Goal: Task Accomplishment & Management: Manage account settings

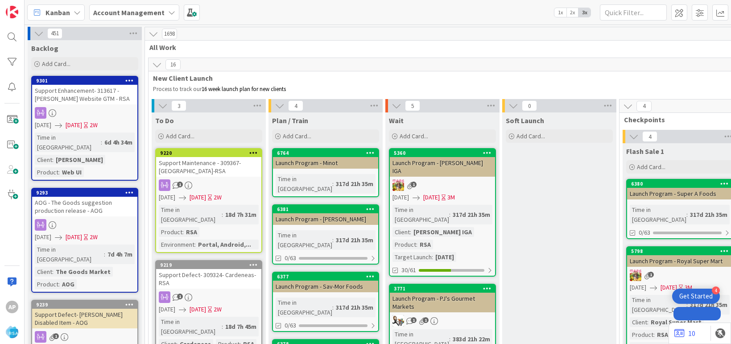
click at [613, 19] on input "text" at bounding box center [633, 12] width 67 height 16
click at [613, 12] on input "text" at bounding box center [633, 12] width 67 height 16
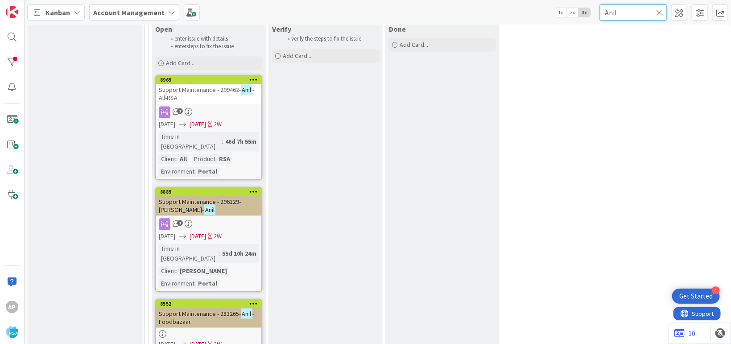
scroll to position [877, 0]
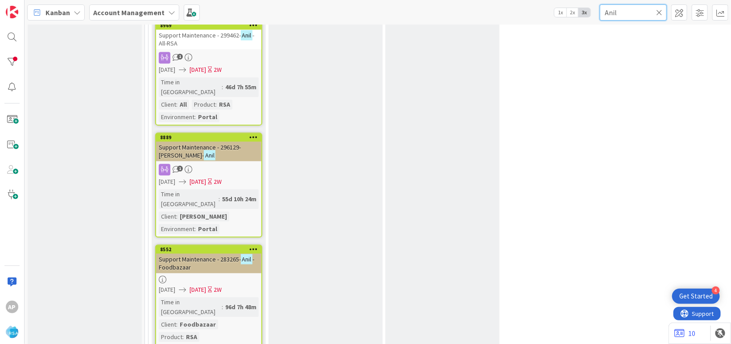
type input "Anil"
click at [660, 12] on icon at bounding box center [659, 12] width 6 height 8
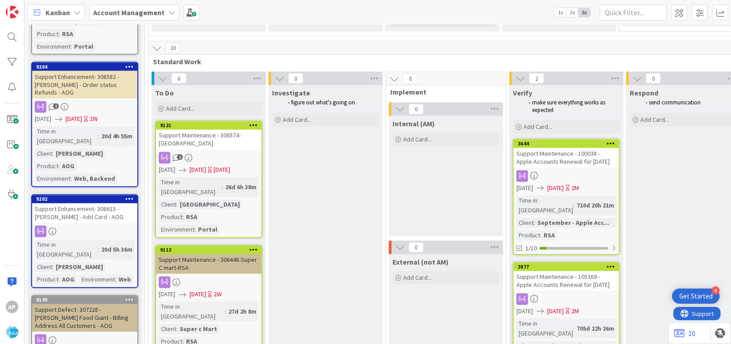
click at [187, 254] on div "Support Maintenance - 306448-Super C mart-RSA" at bounding box center [208, 264] width 105 height 20
click at [196, 254] on div "Support Maintenance - 306448-Super C mart-RSA" at bounding box center [208, 264] width 105 height 20
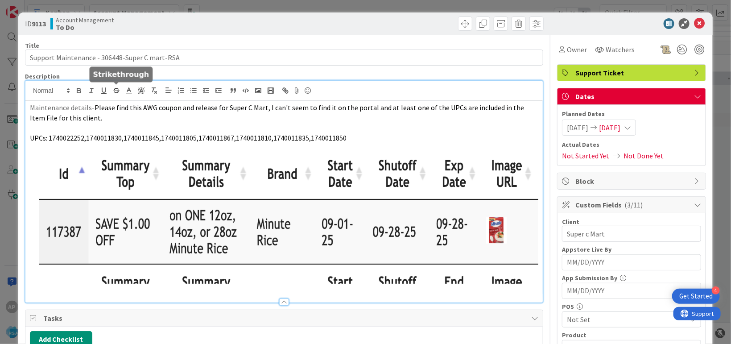
click at [694, 25] on icon at bounding box center [699, 23] width 11 height 11
click at [694, 21] on icon at bounding box center [699, 23] width 11 height 11
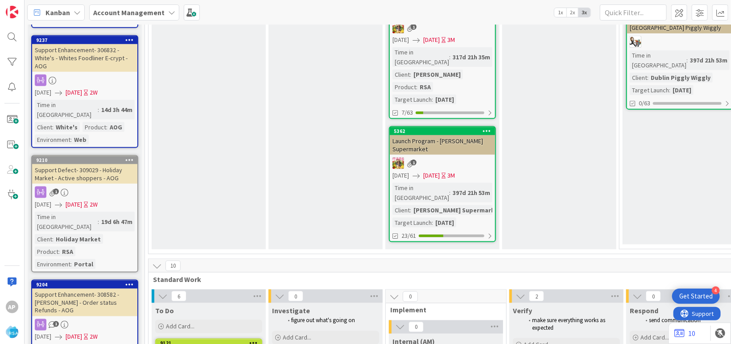
scroll to position [551, 0]
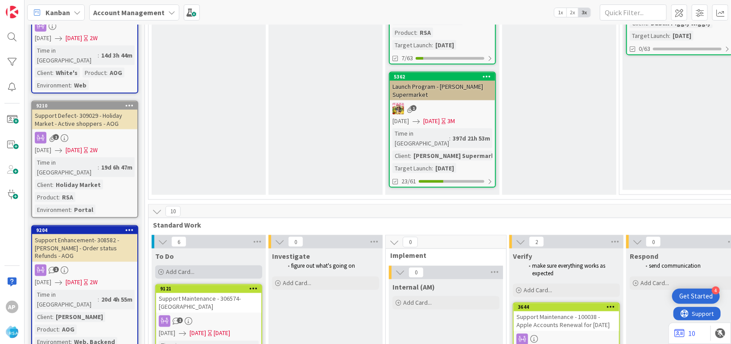
click at [197, 265] on div "Add Card..." at bounding box center [208, 271] width 107 height 13
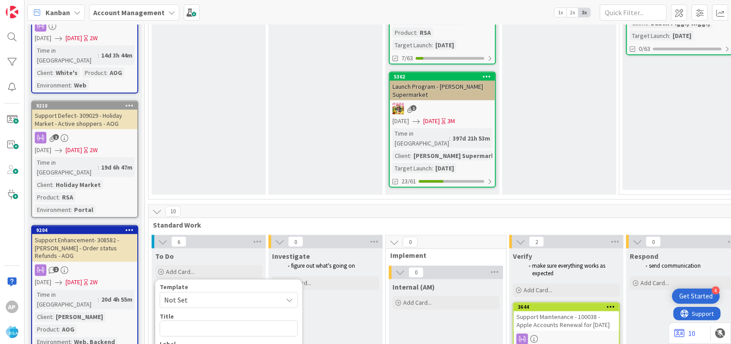
click at [204, 294] on span "Not Set" at bounding box center [219, 300] width 111 height 12
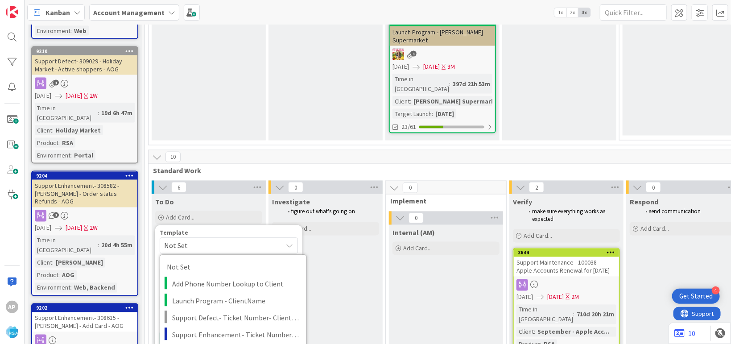
type textarea "x"
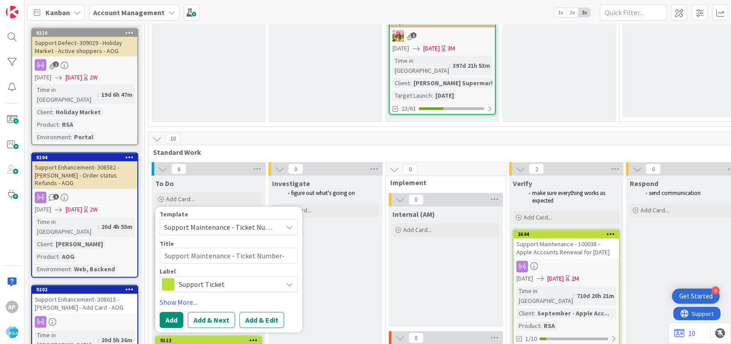
scroll to position [632, 0]
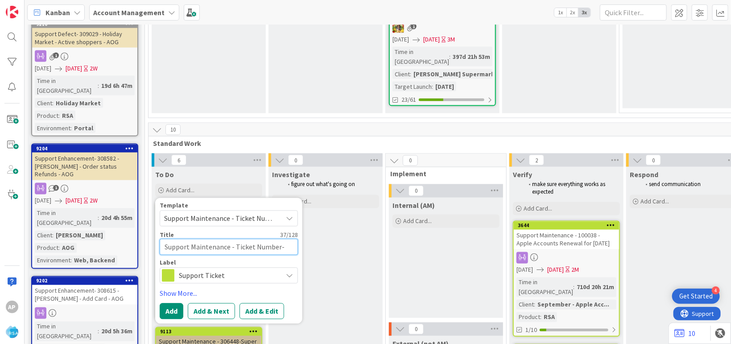
click at [280, 239] on textarea "Support Maintenance - Ticket Number-" at bounding box center [229, 247] width 138 height 16
type textarea "Support Maintenance - Ticket Numb-"
type textarea "x"
type textarea "Support Maintenance - Ticket Nu-"
type textarea "x"
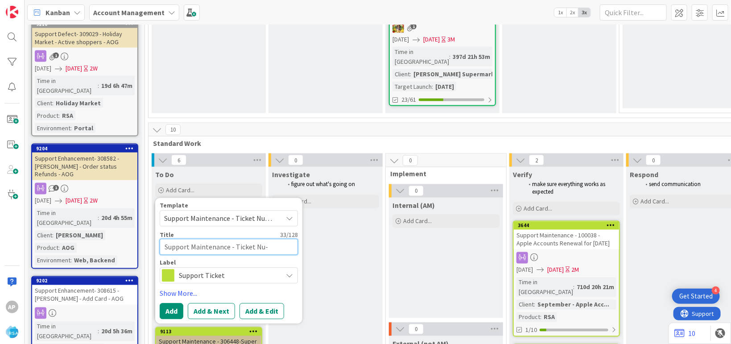
type textarea "Support Maintenance - Ticket N-"
type textarea "x"
type textarea "Support Maintenance - Ticket -"
type textarea "x"
type textarea "Support Maintenance - Ticket-"
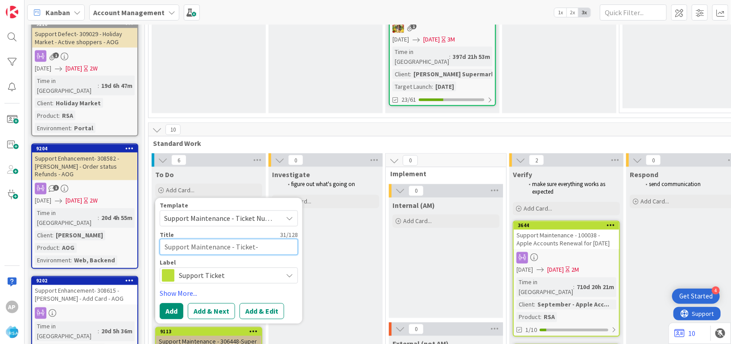
type textarea "x"
type textarea "Support Maintenance - Ticke-"
type textarea "x"
type textarea "Support Maintenance - Tick-"
type textarea "x"
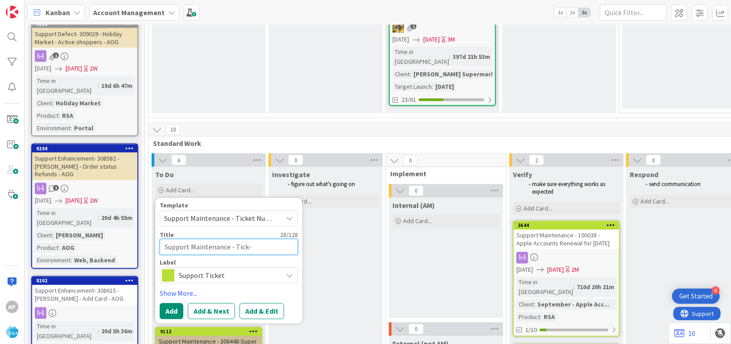
type textarea "Support Maintenance - Tic-"
type textarea "x"
type textarea "Support Maintenance - Ti-"
type textarea "x"
type textarea "Support Maintenance - T-"
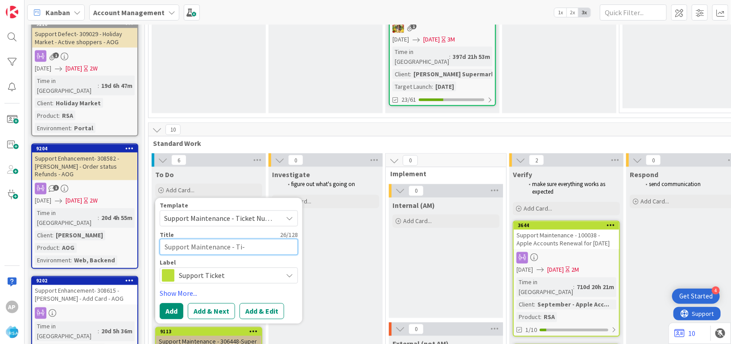
type textarea "x"
type textarea "Support Maintenance - -"
type textarea "x"
type textarea "Support Maintenance - 3-"
type textarea "x"
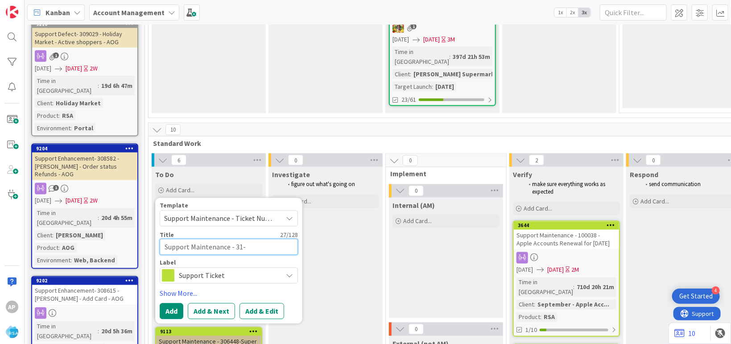
type textarea "Support Maintenance - 315-"
type textarea "x"
type textarea "Support Maintenance - 3157-"
type textarea "x"
type textarea "Support Maintenance - 31579-"
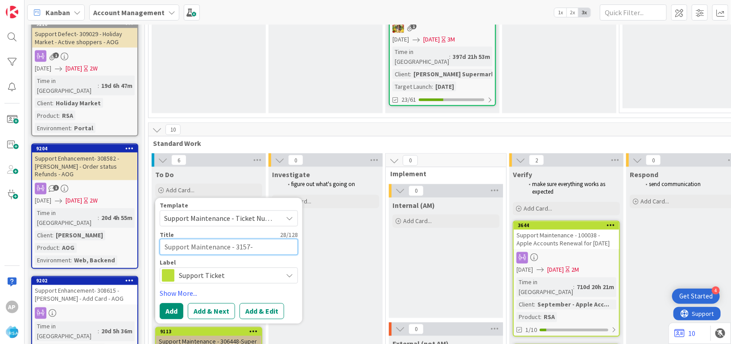
type textarea "x"
type textarea "Support Maintenance - 315796-"
type textarea "x"
type textarea "Support Maintenance - 315796-An"
type textarea "x"
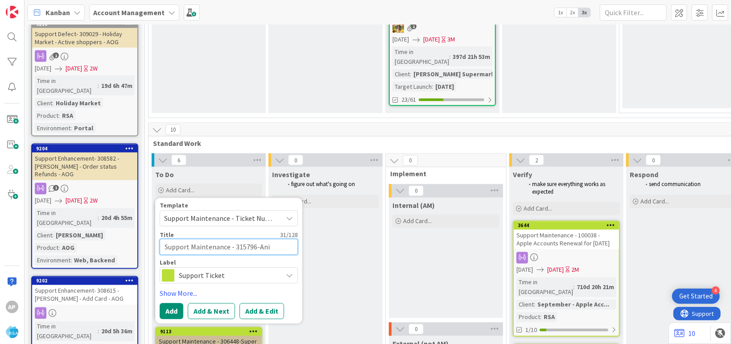
type textarea "Support Maintenance - 315796-Anil"
type textarea "x"
type textarea "Support Maintenance - 315796-Ani"
type textarea "x"
type textarea "Support Maintenance - 315796-An"
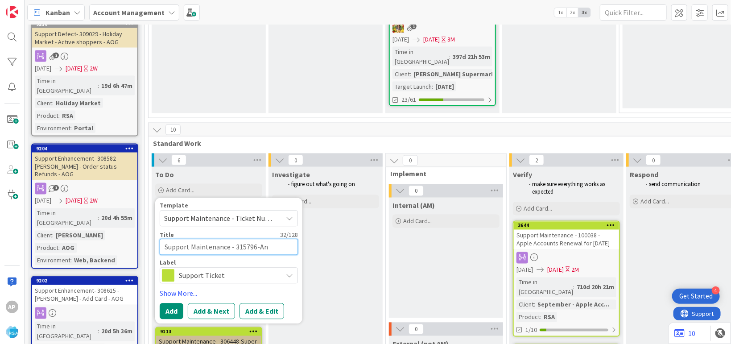
type textarea "x"
type textarea "Support Maintenance - 315796-A"
type textarea "x"
type textarea "Support Maintenance - 315796-"
type textarea "x"
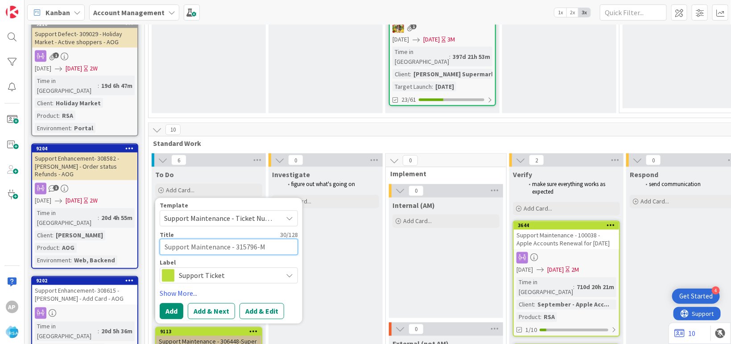
type textarea "Support Maintenance - 315796-Ma"
type textarea "x"
type textarea "Support Maintenance - 315796-Mar"
type textarea "x"
type textarea "Support Maintenance - 315796-Marke"
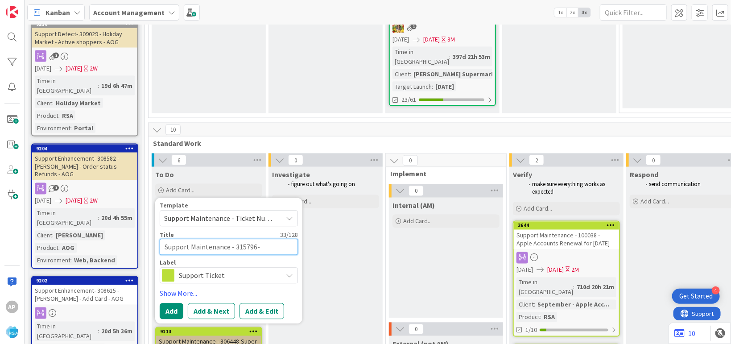
type textarea "x"
type textarea "Support Maintenance - 315796-Market"
type textarea "x"
type textarea "Support Maintenance - 315796-Market F"
type textarea "x"
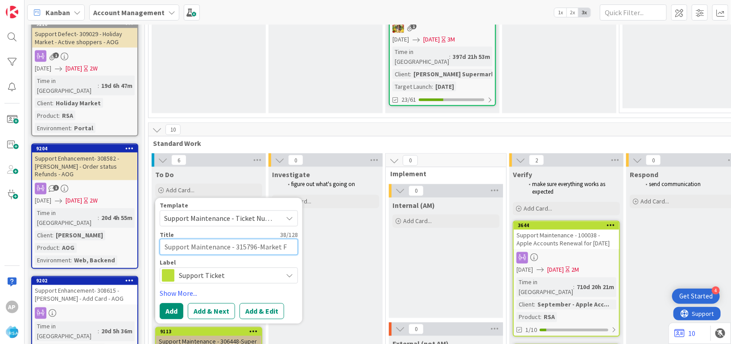
type textarea "Support Maintenance - 315796-Market Fr"
type textarea "x"
type textarea "Support Maintenance - 315796-Market Fres"
type textarea "x"
type textarea "Support Maintenance - 315796-Market Fresh"
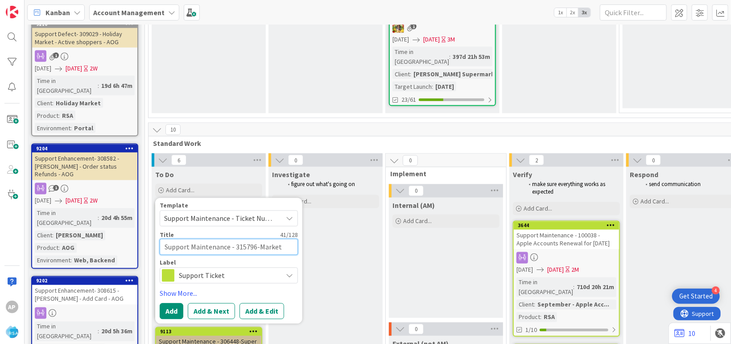
type textarea "x"
type textarea "Support Maintenance - 315796-Market Fresh Kir"
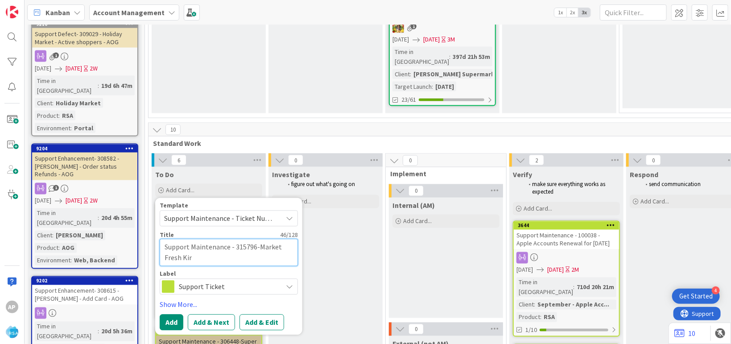
type textarea "x"
type textarea "Support Maintenance - 315796-Market Fresh [PERSON_NAME]"
type textarea "x"
click at [264, 314] on button "Add & Edit" at bounding box center [261, 322] width 45 height 16
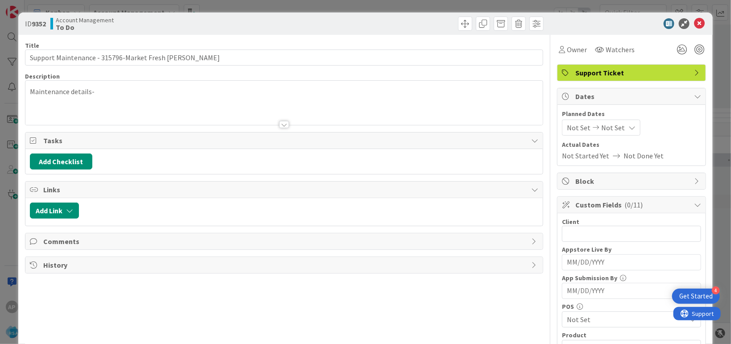
click at [143, 103] on div at bounding box center [283, 113] width 517 height 23
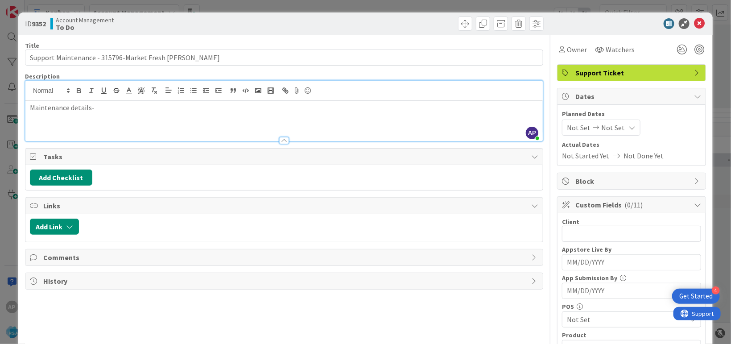
click at [118, 108] on p "Maintenance details-" at bounding box center [284, 108] width 508 height 10
click at [92, 107] on p "Maintenance details-" at bounding box center [284, 108] width 508 height 10
click at [107, 108] on p "Maintenance details-" at bounding box center [284, 108] width 508 height 10
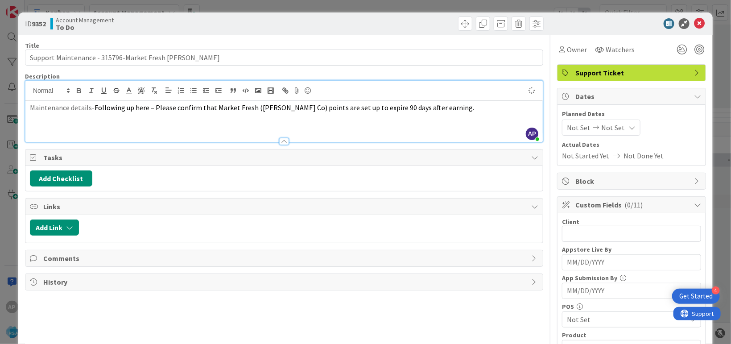
click at [567, 127] on span "Not Set" at bounding box center [579, 127] width 24 height 11
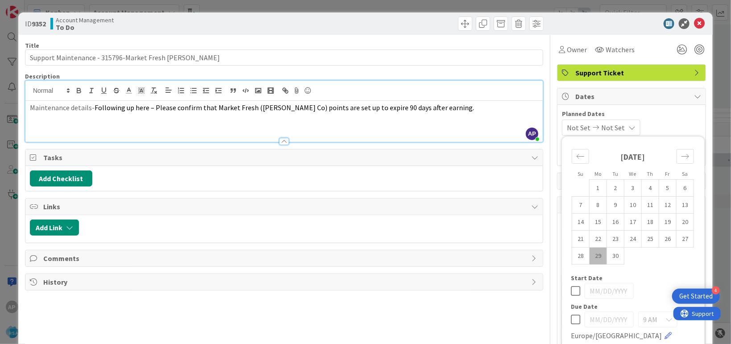
click at [592, 257] on td "29" at bounding box center [598, 255] width 17 height 17
type input "[DATE]"
click at [681, 158] on icon "Move forward to switch to the next month." at bounding box center [685, 156] width 8 height 8
click at [681, 153] on icon "Move forward to switch to the next month." at bounding box center [685, 156] width 8 height 8
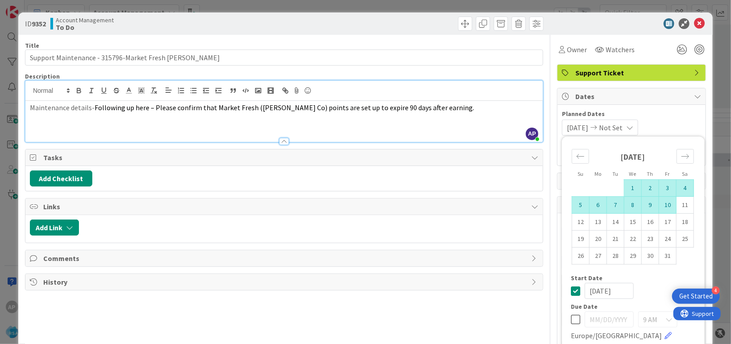
click at [659, 202] on td "10" at bounding box center [667, 204] width 17 height 17
type input "[DATE]"
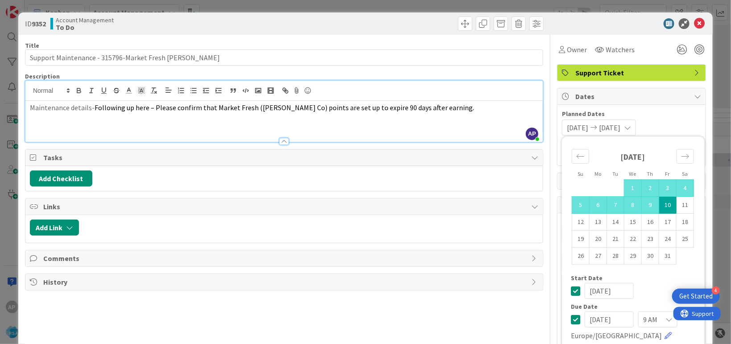
click at [660, 210] on td "10" at bounding box center [667, 204] width 17 height 17
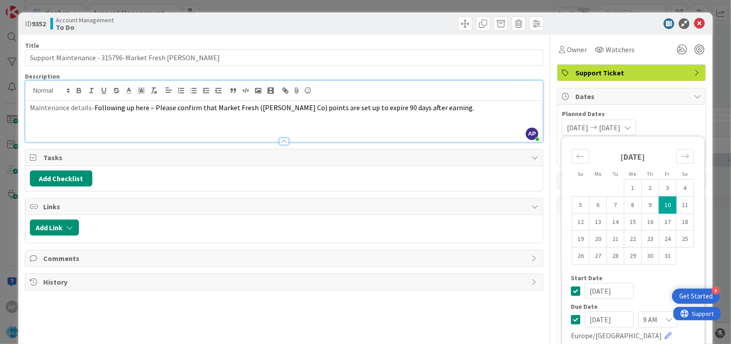
type input "[DATE]"
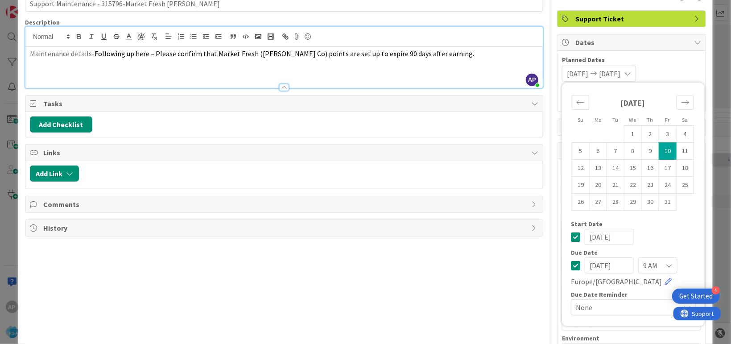
scroll to position [163, 0]
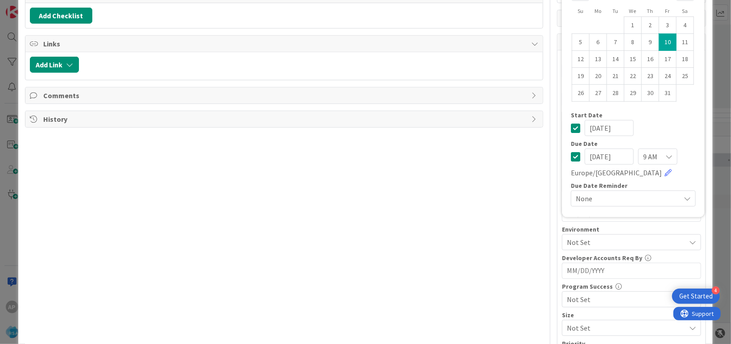
click at [375, 235] on div "Title 48 / 128 Support Maintenance - 315796-Market Fresh [PERSON_NAME] Descript…" at bounding box center [284, 171] width 518 height 599
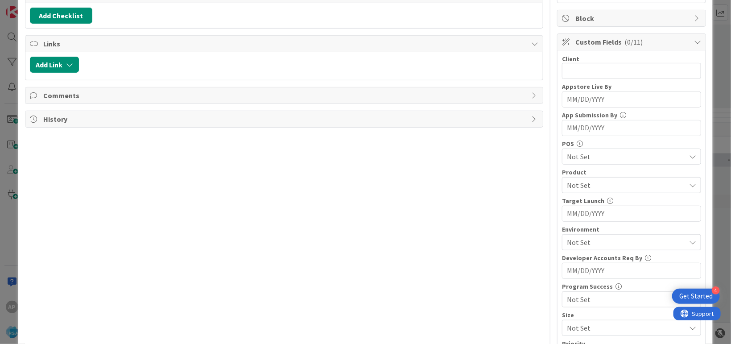
click at [589, 187] on span "Not Set" at bounding box center [626, 185] width 119 height 11
click at [589, 79] on input "text" at bounding box center [631, 71] width 139 height 16
click at [575, 79] on input "text" at bounding box center [631, 71] width 139 height 16
type input "Market Fresh"
click at [574, 187] on span "Not Set" at bounding box center [626, 185] width 119 height 11
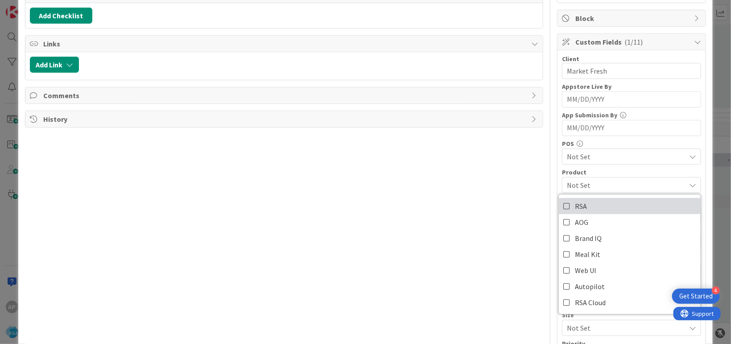
click at [563, 199] on icon at bounding box center [566, 205] width 7 height 13
click at [478, 221] on div "Title 48 / 128 Support Maintenance - 315796-Market Fresh [PERSON_NAME] Descript…" at bounding box center [284, 171] width 518 height 599
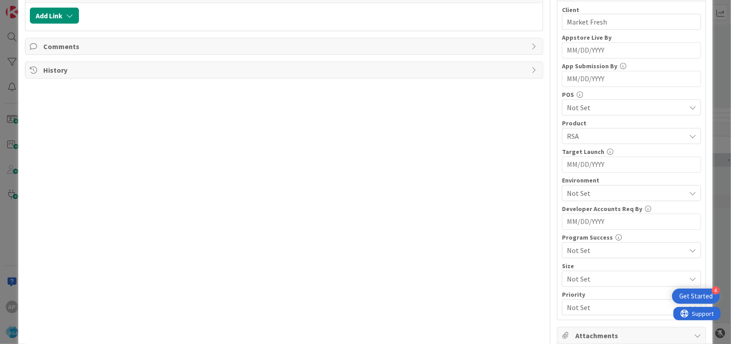
scroll to position [217, 0]
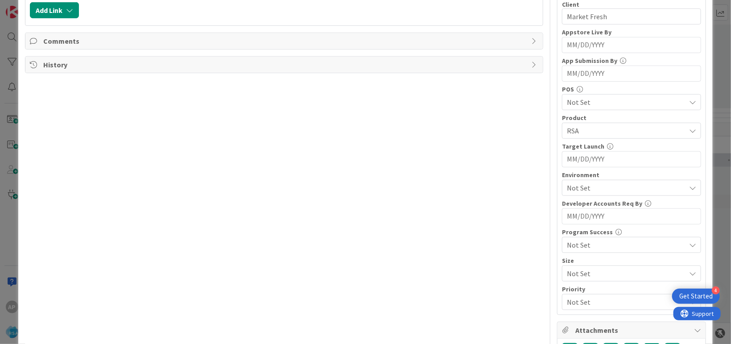
click at [599, 190] on span "Not Set" at bounding box center [626, 187] width 119 height 11
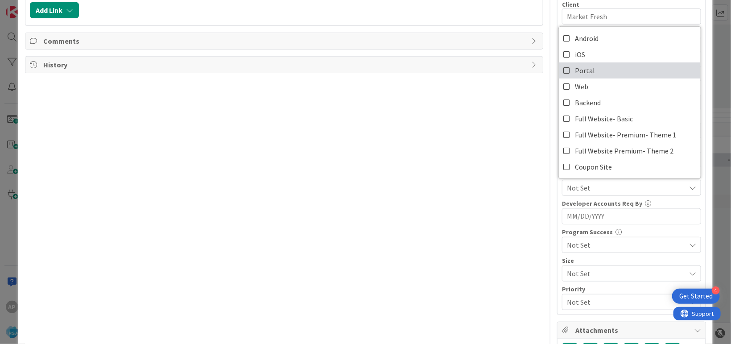
click at [584, 72] on span "Portal" at bounding box center [585, 70] width 20 height 13
click at [431, 220] on div "Title 48 / 128 Support Maintenance - 315796-Market Fresh [PERSON_NAME] Descript…" at bounding box center [284, 117] width 518 height 599
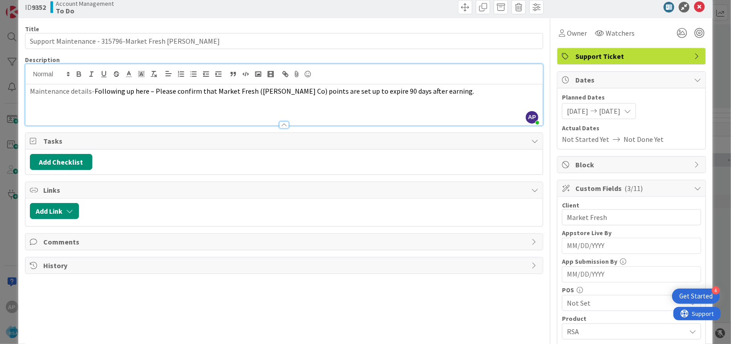
scroll to position [0, 0]
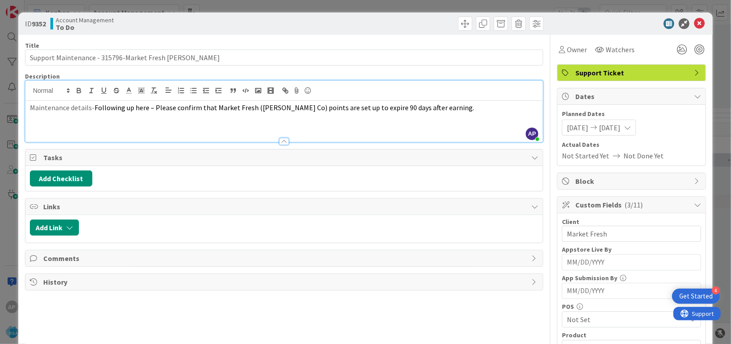
click at [694, 25] on icon at bounding box center [699, 23] width 11 height 11
